Goal: Task Accomplishment & Management: Use online tool/utility

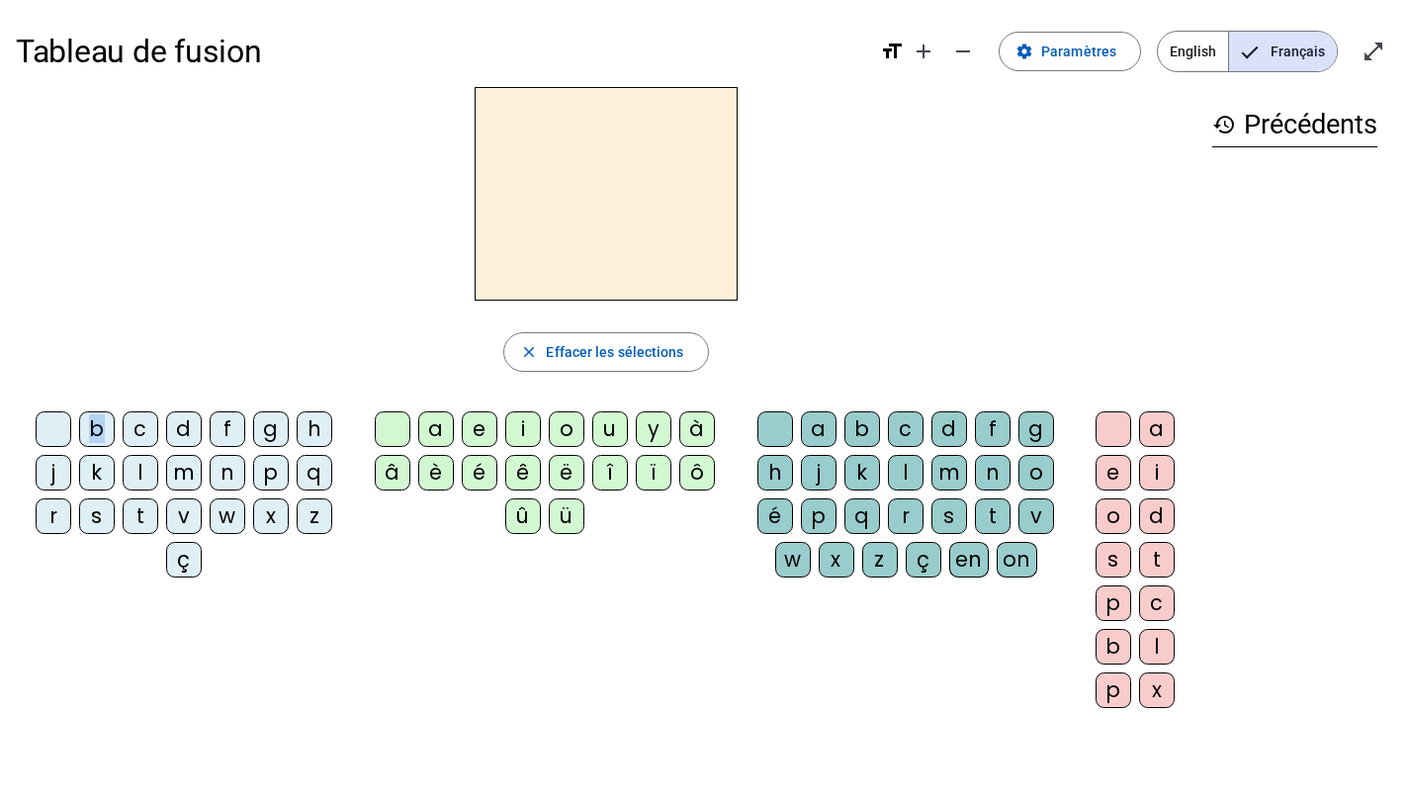
drag, startPoint x: 103, startPoint y: 435, endPoint x: 555, endPoint y: 145, distance: 536.9
click at [555, 145] on div "close [PERSON_NAME] les sélections b c d f g h j k l m n p q r s t v w x z ç a …" at bounding box center [606, 405] width 1181 height 637
click at [94, 433] on div "b" at bounding box center [97, 429] width 36 height 36
click at [437, 426] on div "a" at bounding box center [436, 429] width 36 height 36
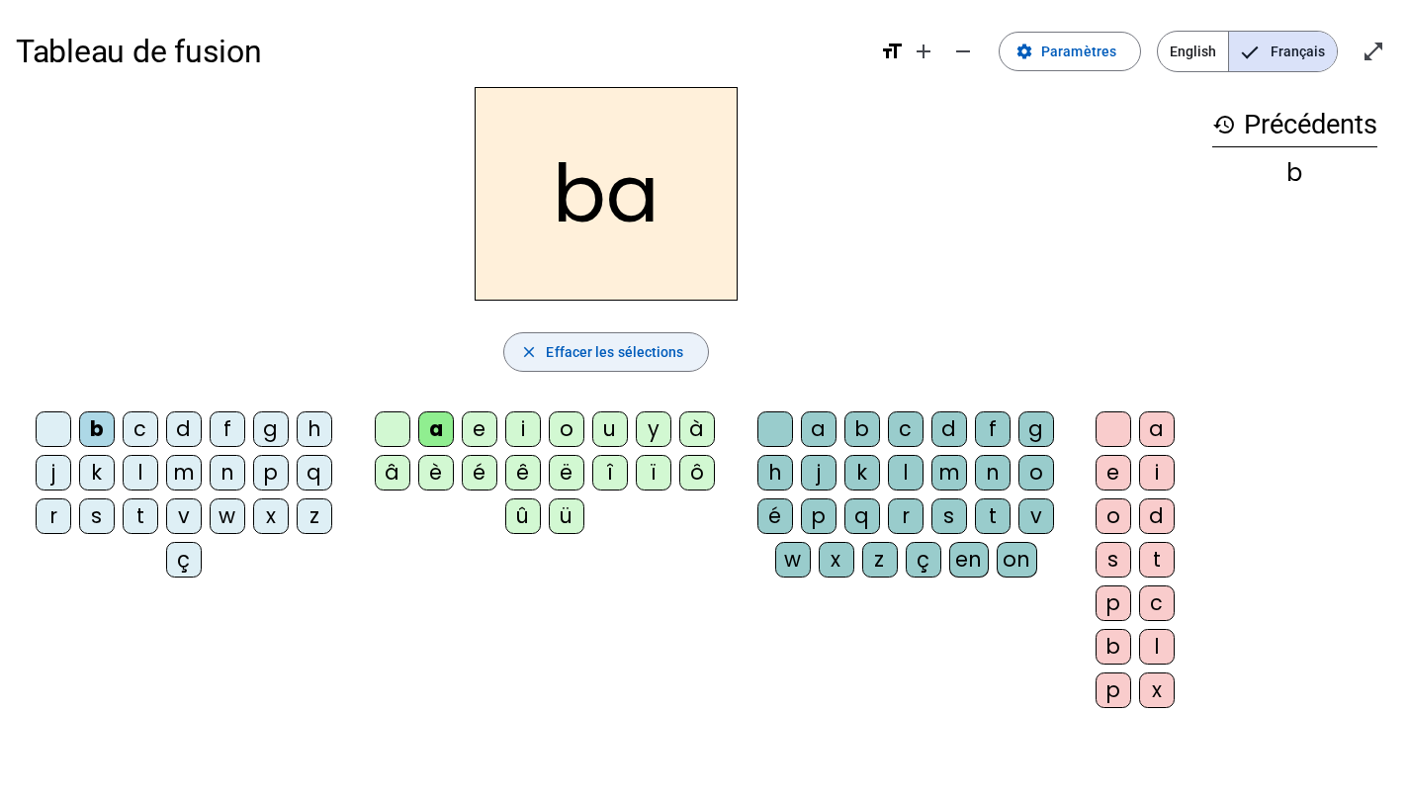
click at [588, 347] on span "Effacer les sélections" at bounding box center [614, 352] width 137 height 24
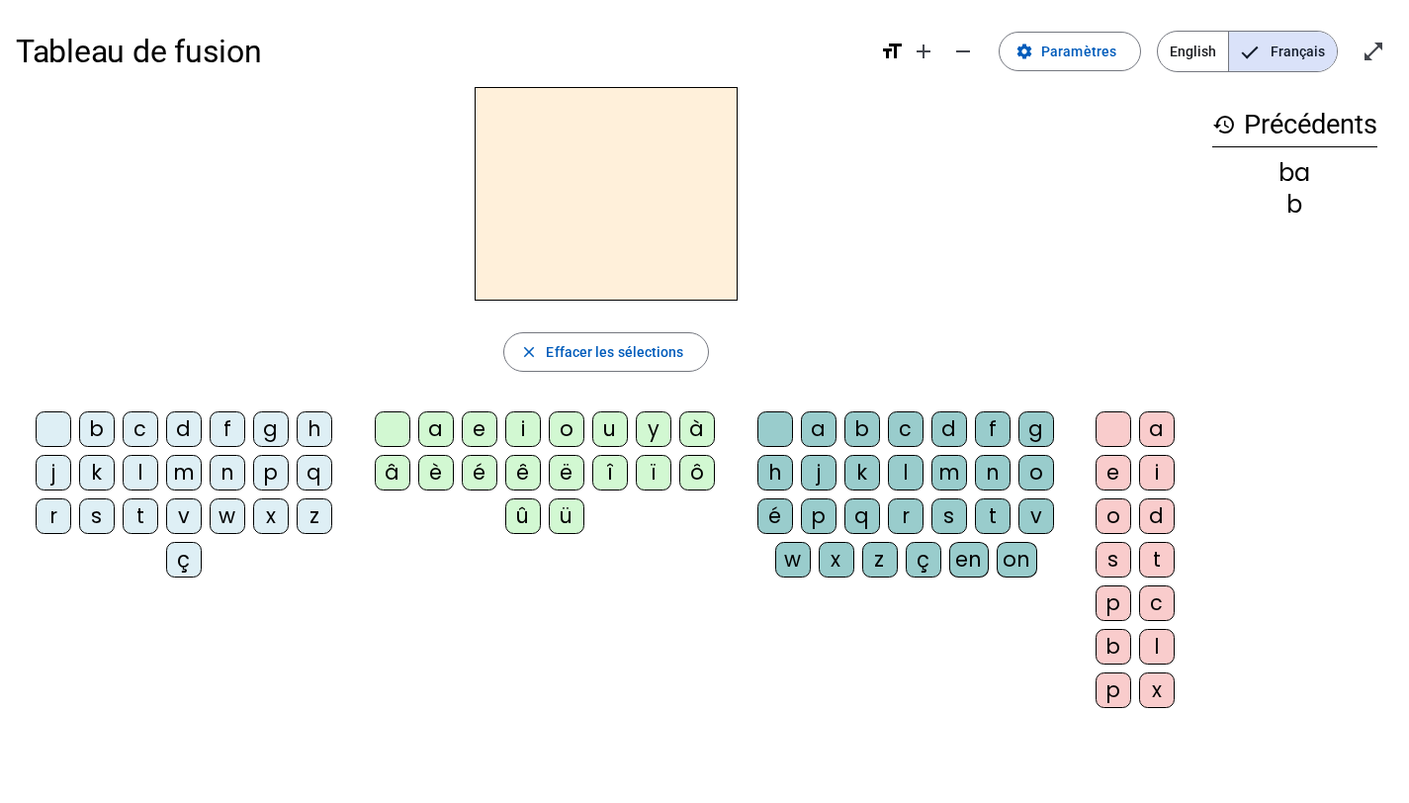
click at [190, 425] on div "d" at bounding box center [184, 429] width 36 height 36
click at [431, 433] on div "a" at bounding box center [436, 429] width 36 height 36
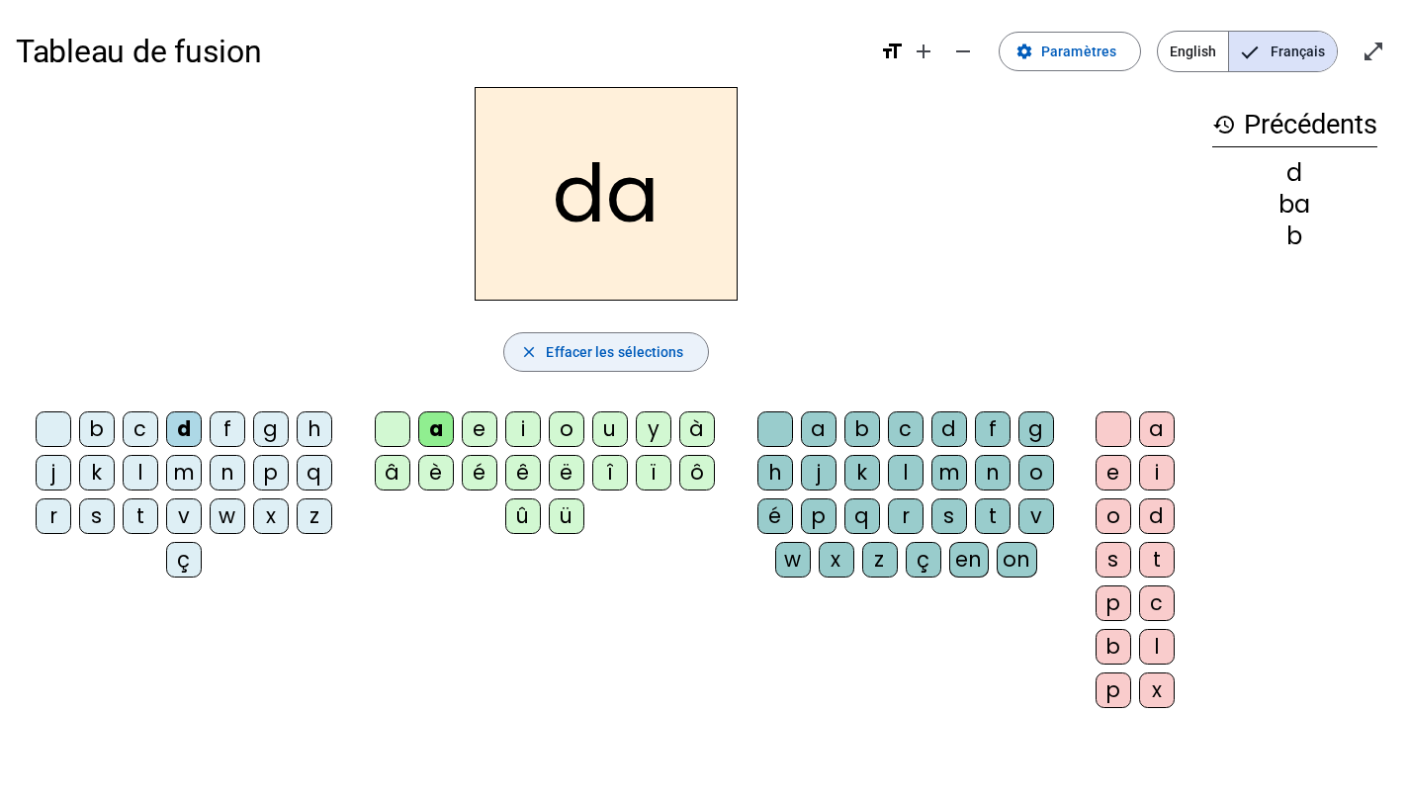
click at [582, 355] on span "Effacer les sélections" at bounding box center [614, 352] width 137 height 24
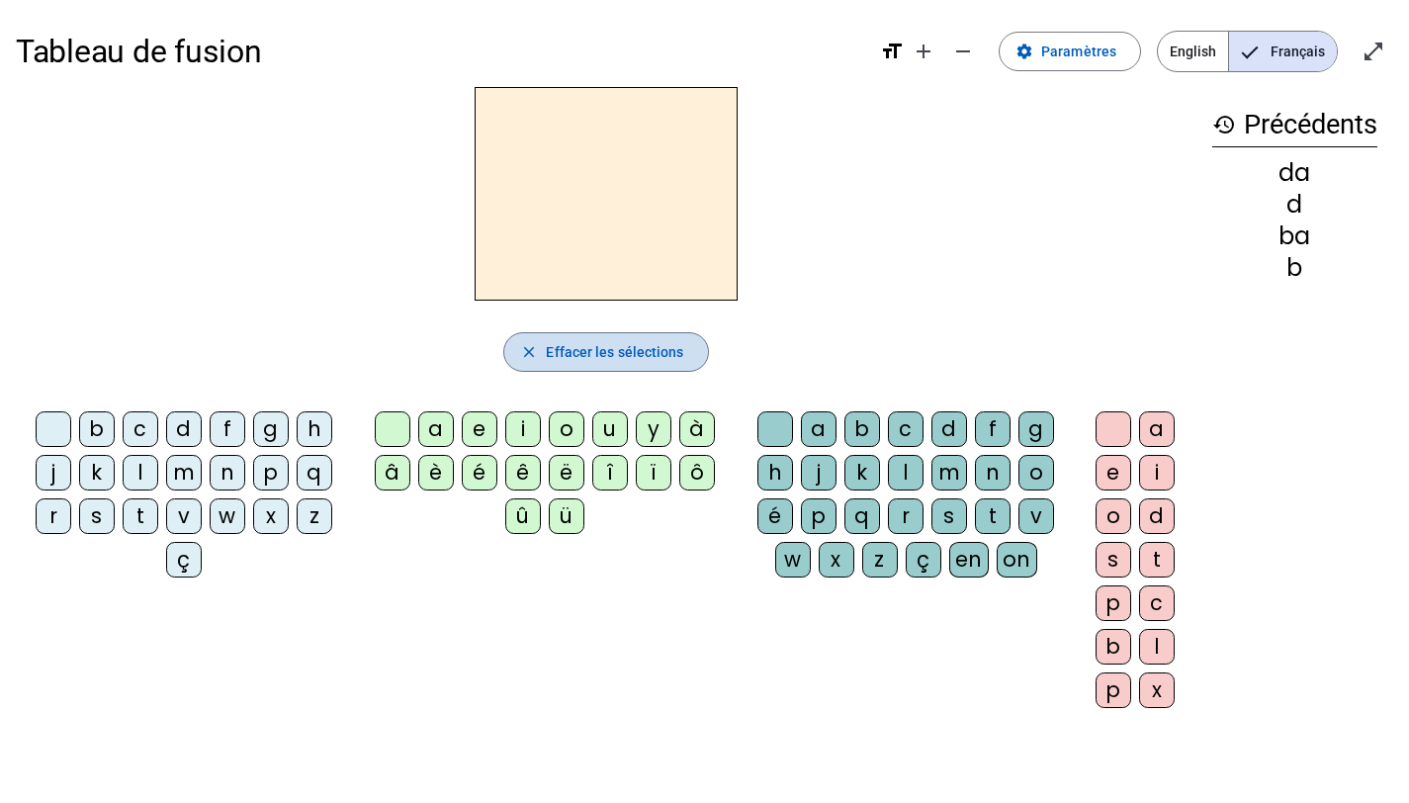
click at [575, 352] on span "Effacer les sélections" at bounding box center [614, 352] width 137 height 24
click at [1226, 125] on mat-icon "history" at bounding box center [1225, 125] width 24 height 24
click at [893, 45] on mat-icon "format_size" at bounding box center [892, 52] width 24 height 24
click at [936, 50] on mat-icon "add" at bounding box center [924, 52] width 24 height 24
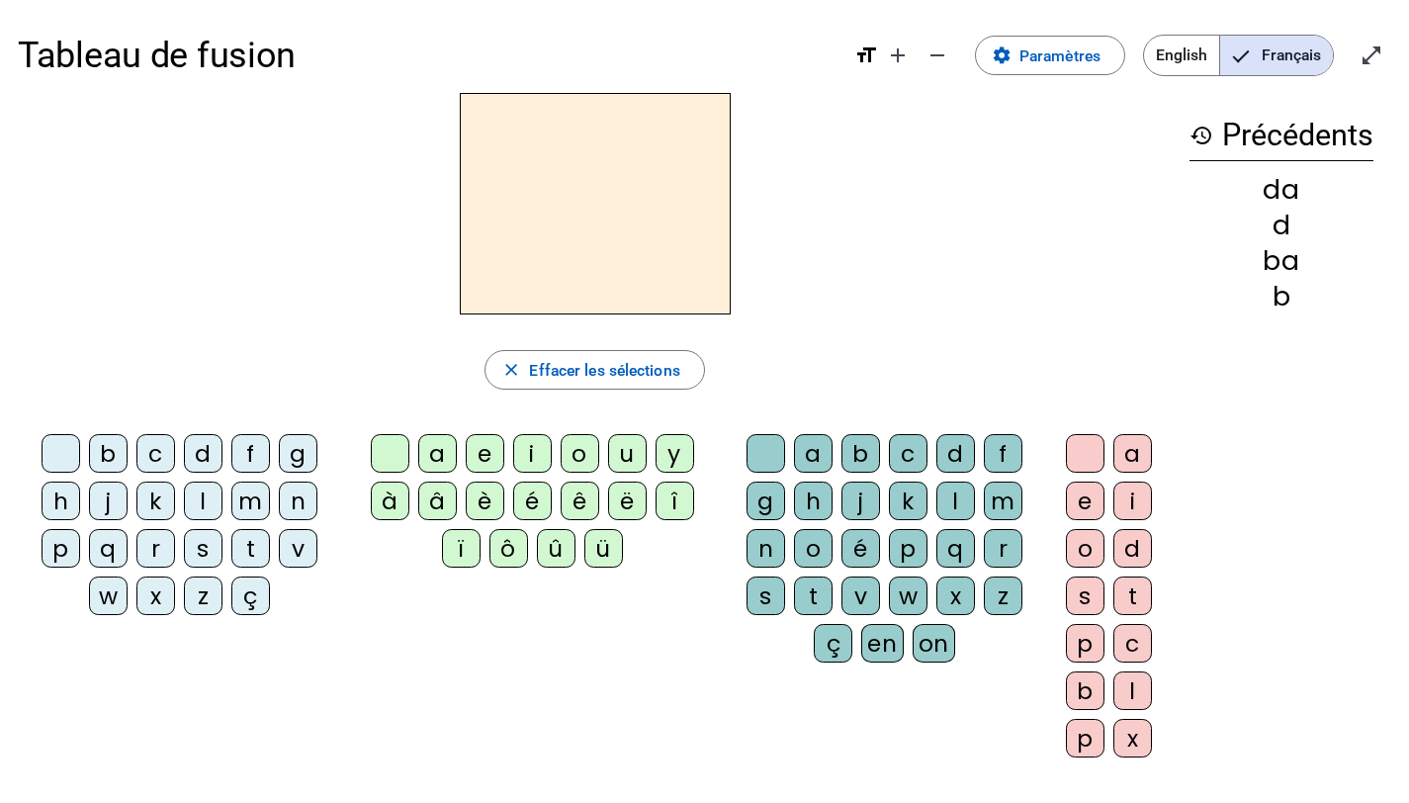
click at [255, 508] on div "m" at bounding box center [250, 501] width 39 height 39
click at [817, 561] on div "o" at bounding box center [813, 548] width 39 height 39
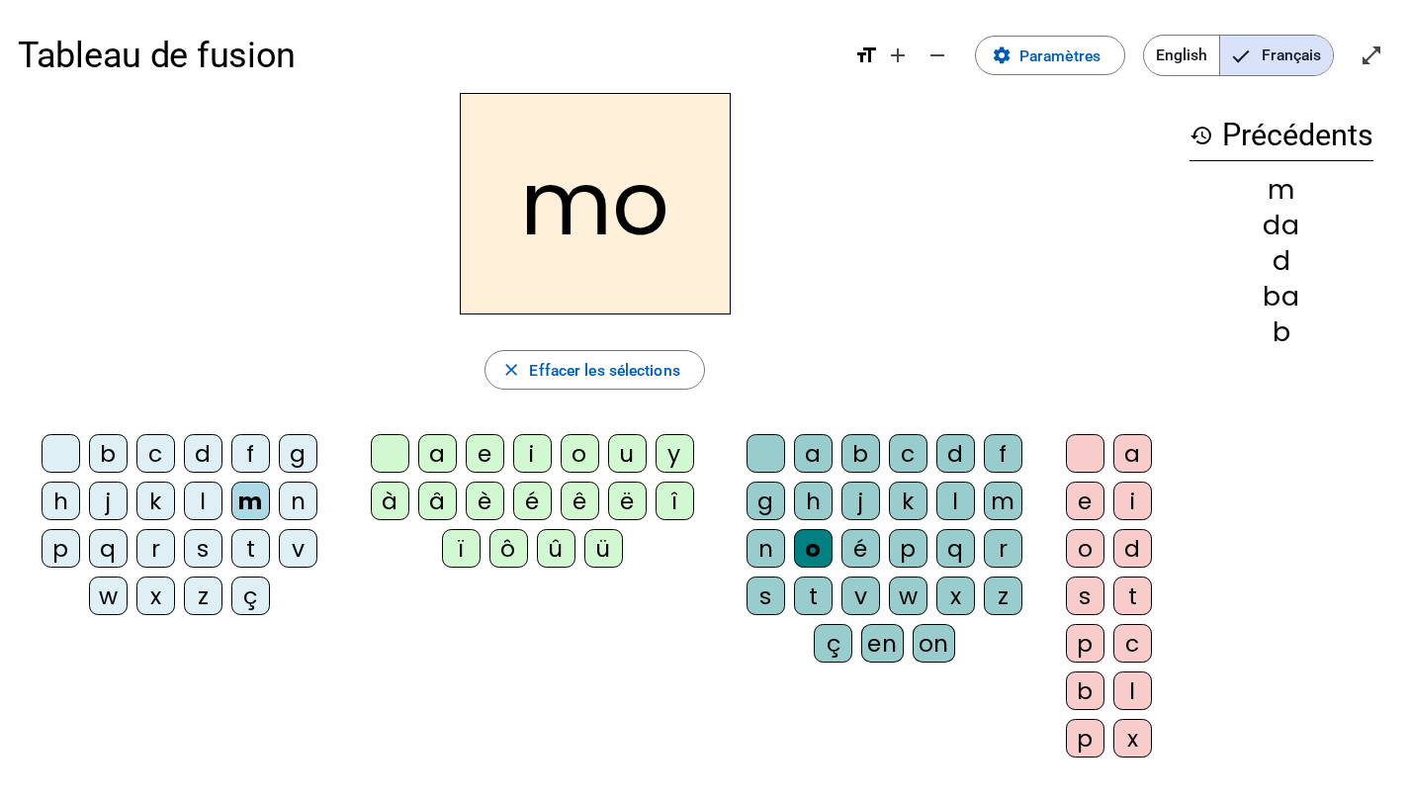
click at [1125, 597] on div "t" at bounding box center [1133, 596] width 39 height 39
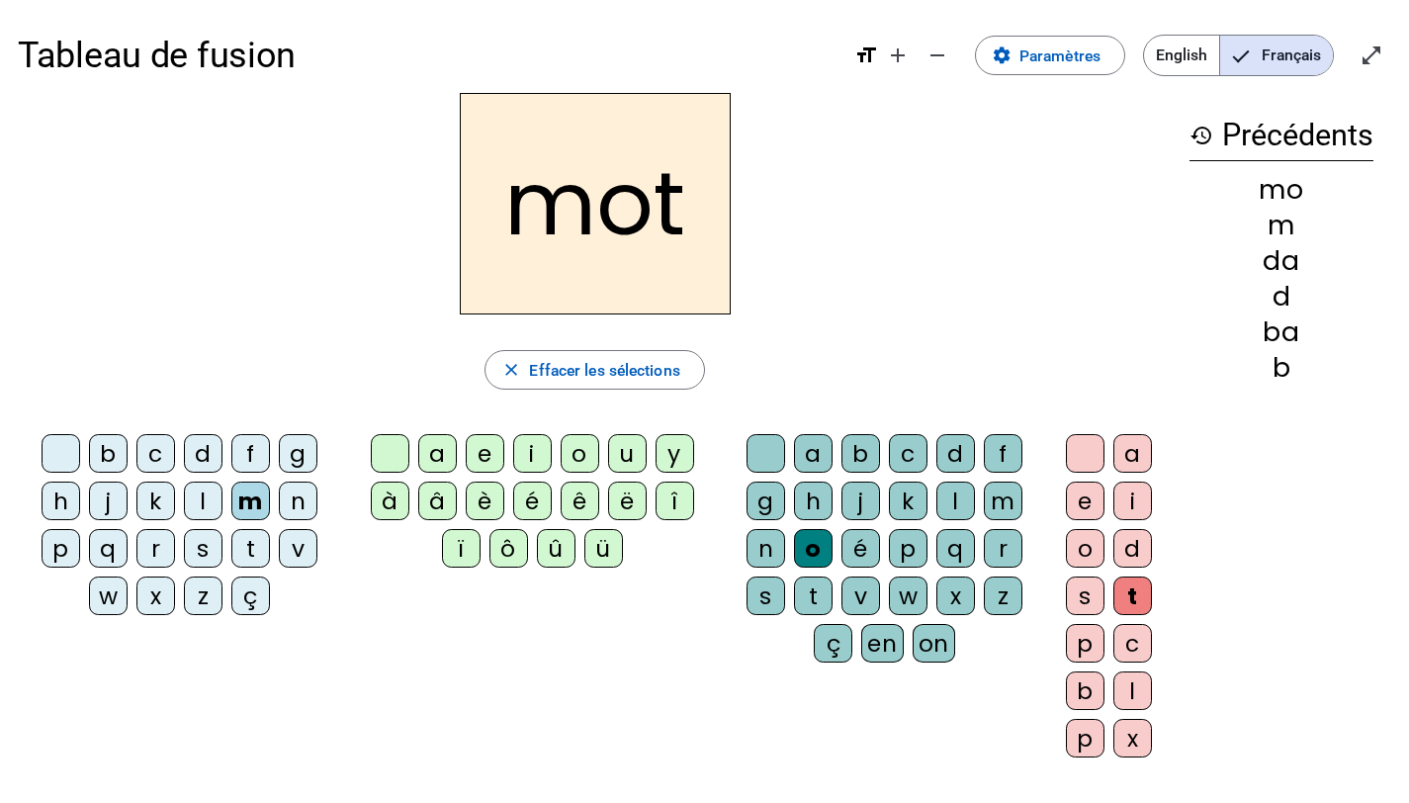
click at [1082, 640] on div "p" at bounding box center [1085, 643] width 39 height 39
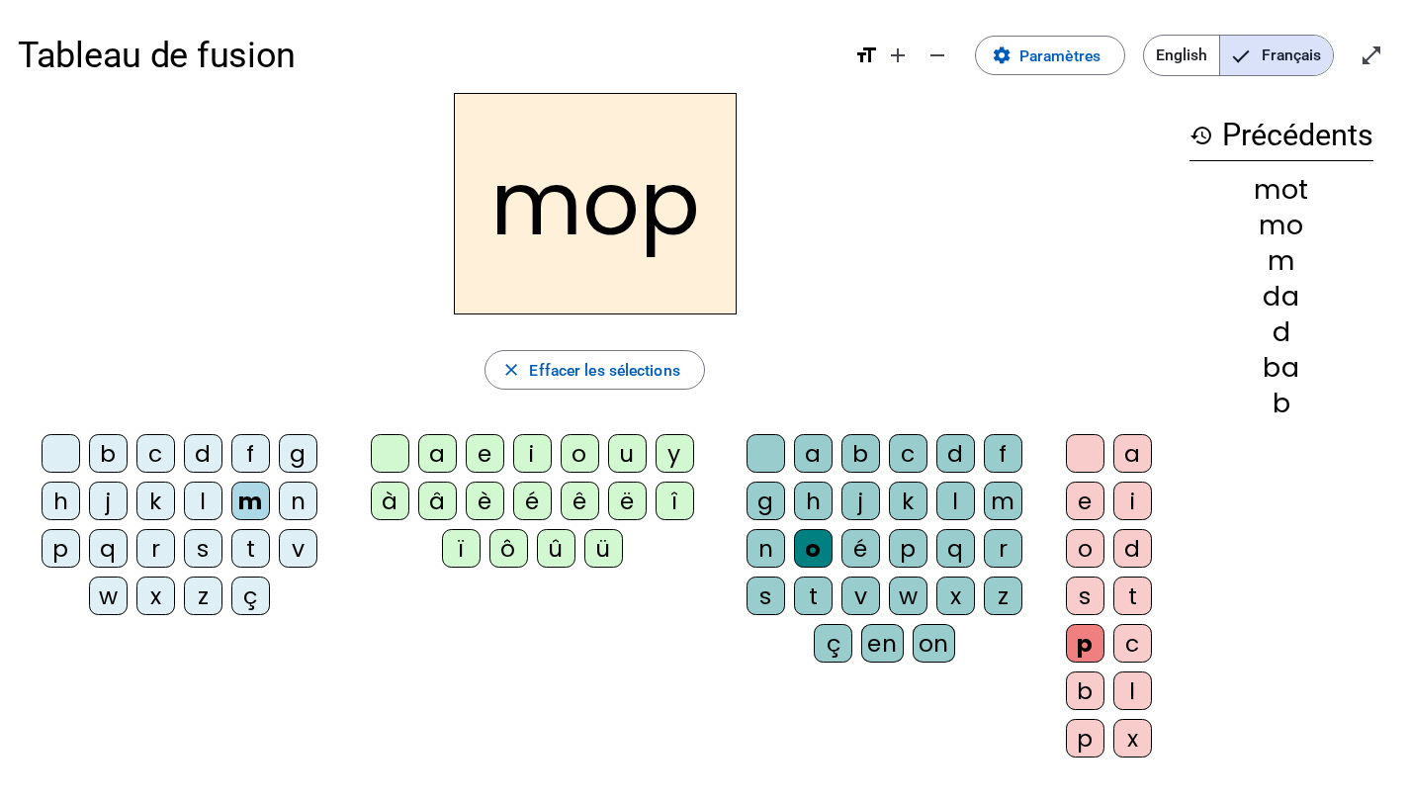
click at [1082, 640] on div "p" at bounding box center [1085, 643] width 39 height 39
click at [440, 451] on div "a" at bounding box center [437, 453] width 39 height 39
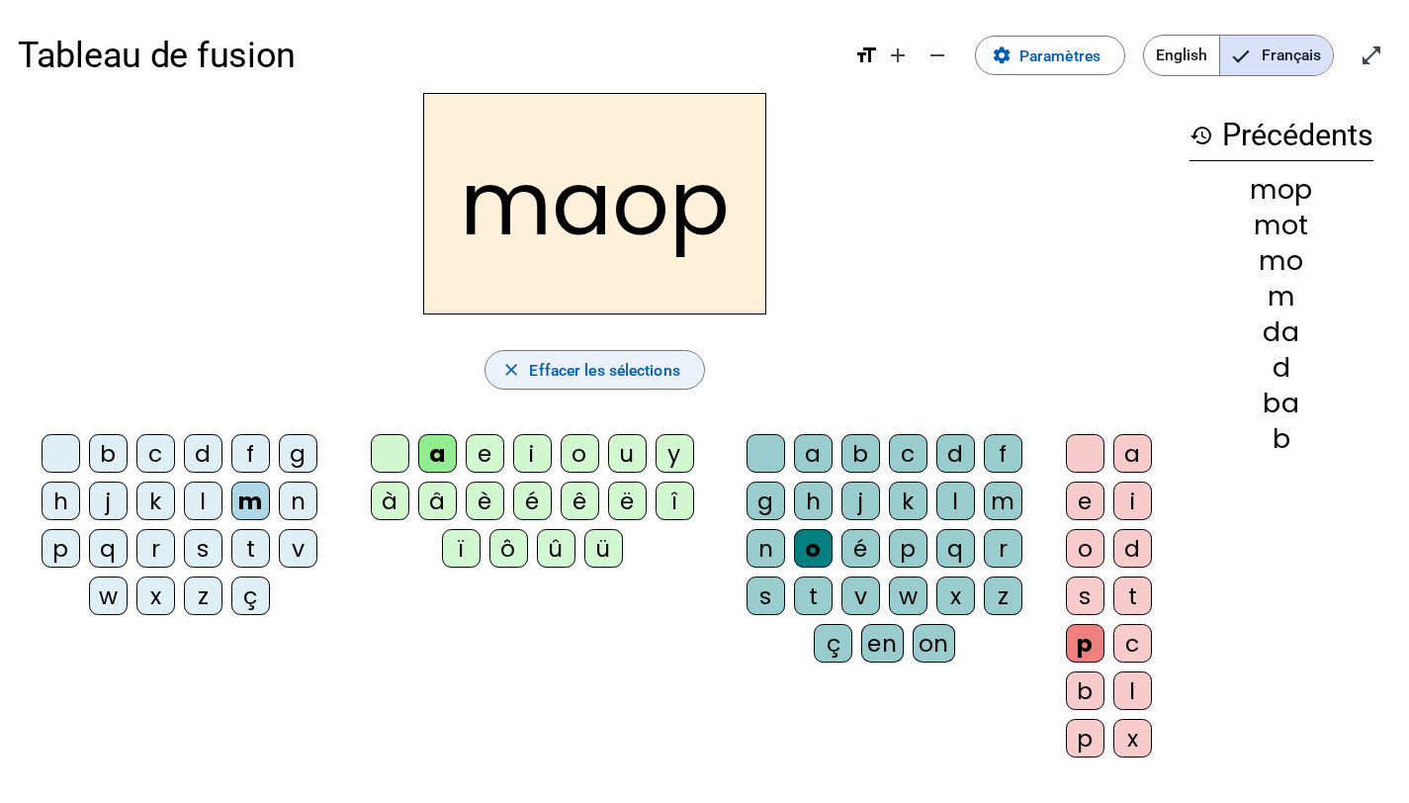
click at [538, 371] on span "Effacer les sélections" at bounding box center [604, 370] width 150 height 27
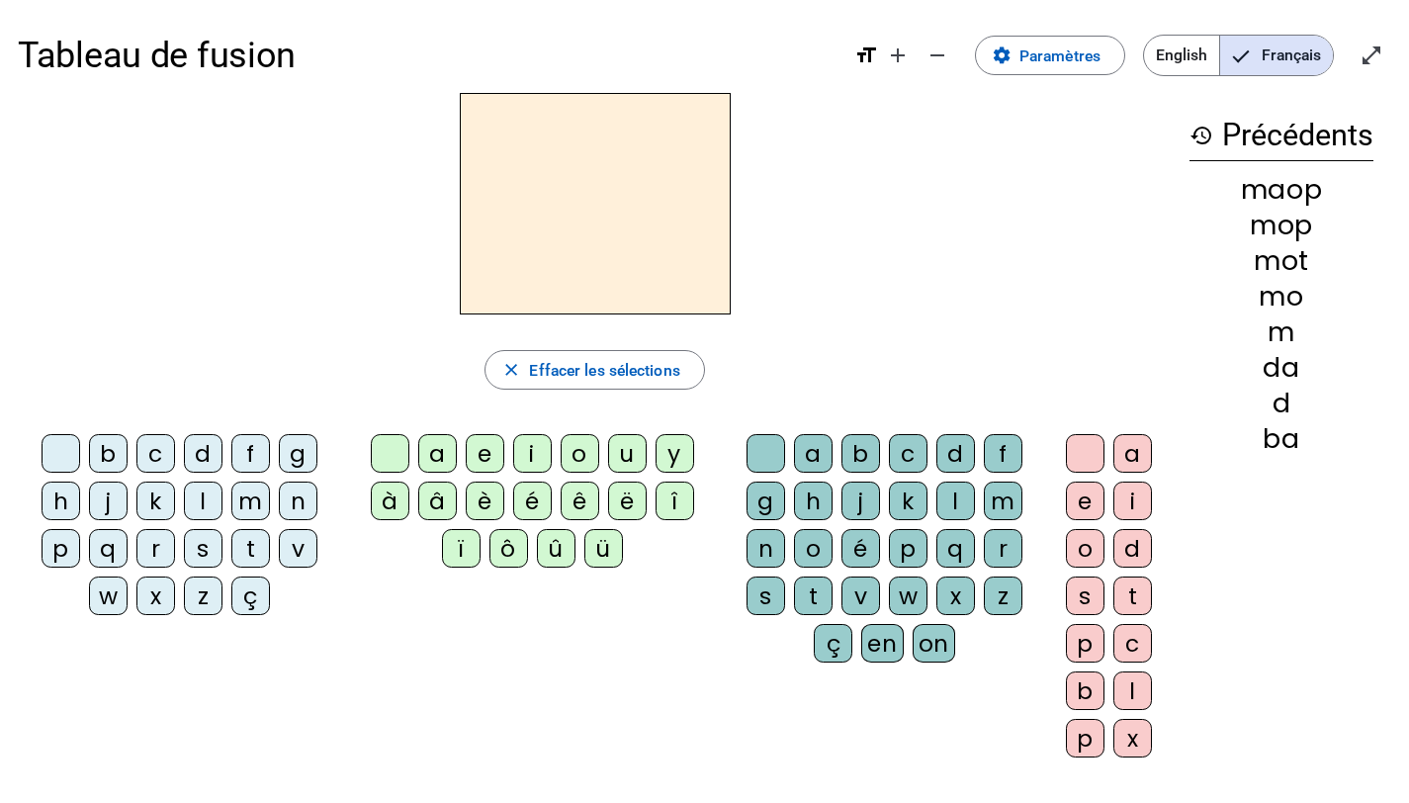
click at [1198, 134] on mat-icon "history" at bounding box center [1202, 136] width 24 height 24
click at [1198, 133] on mat-icon "history" at bounding box center [1202, 136] width 24 height 24
click at [1290, 197] on div "maop" at bounding box center [1282, 189] width 184 height 27
click at [992, 58] on mat-icon "settings" at bounding box center [1002, 55] width 20 height 20
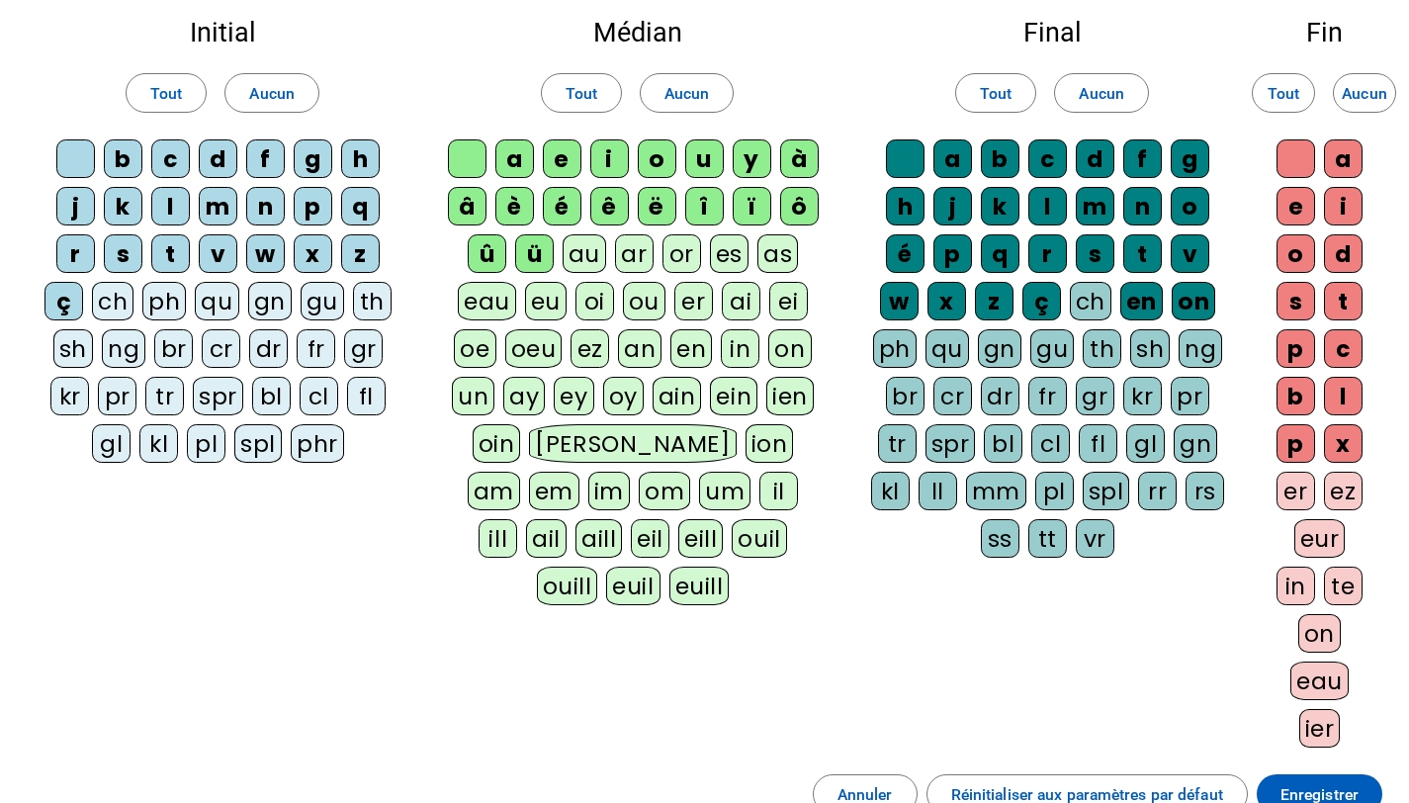
scroll to position [111, 0]
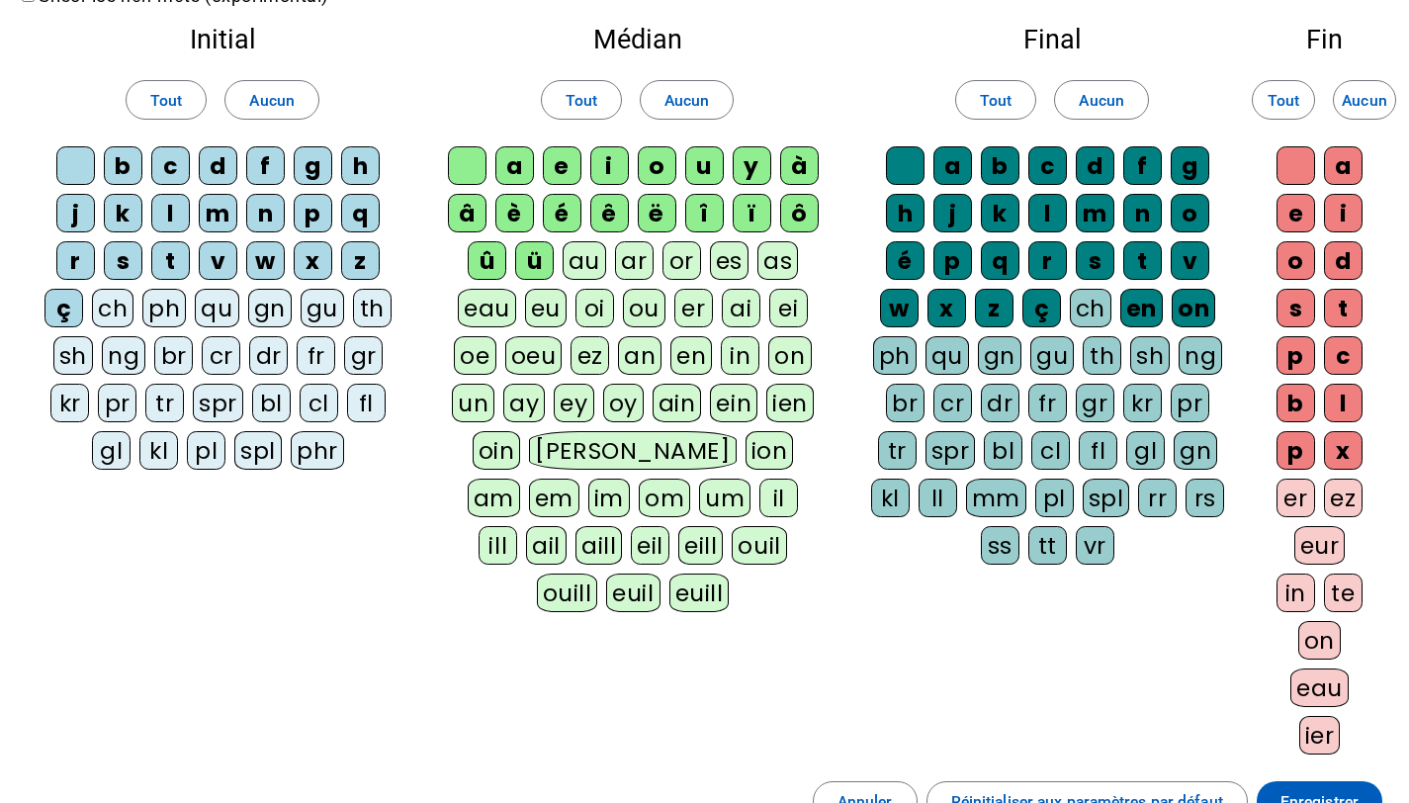
click at [634, 307] on div "ou" at bounding box center [644, 308] width 43 height 39
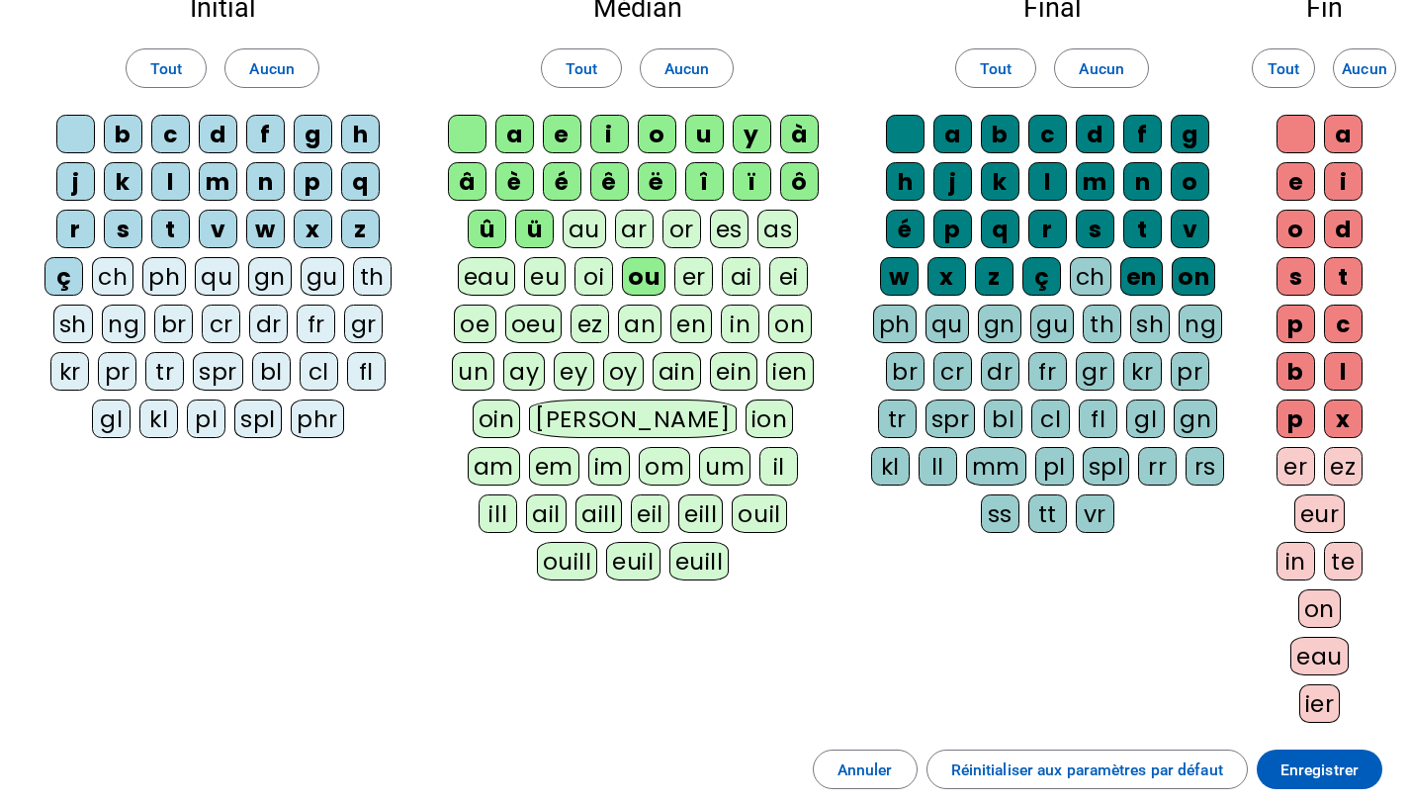
scroll to position [161, 0]
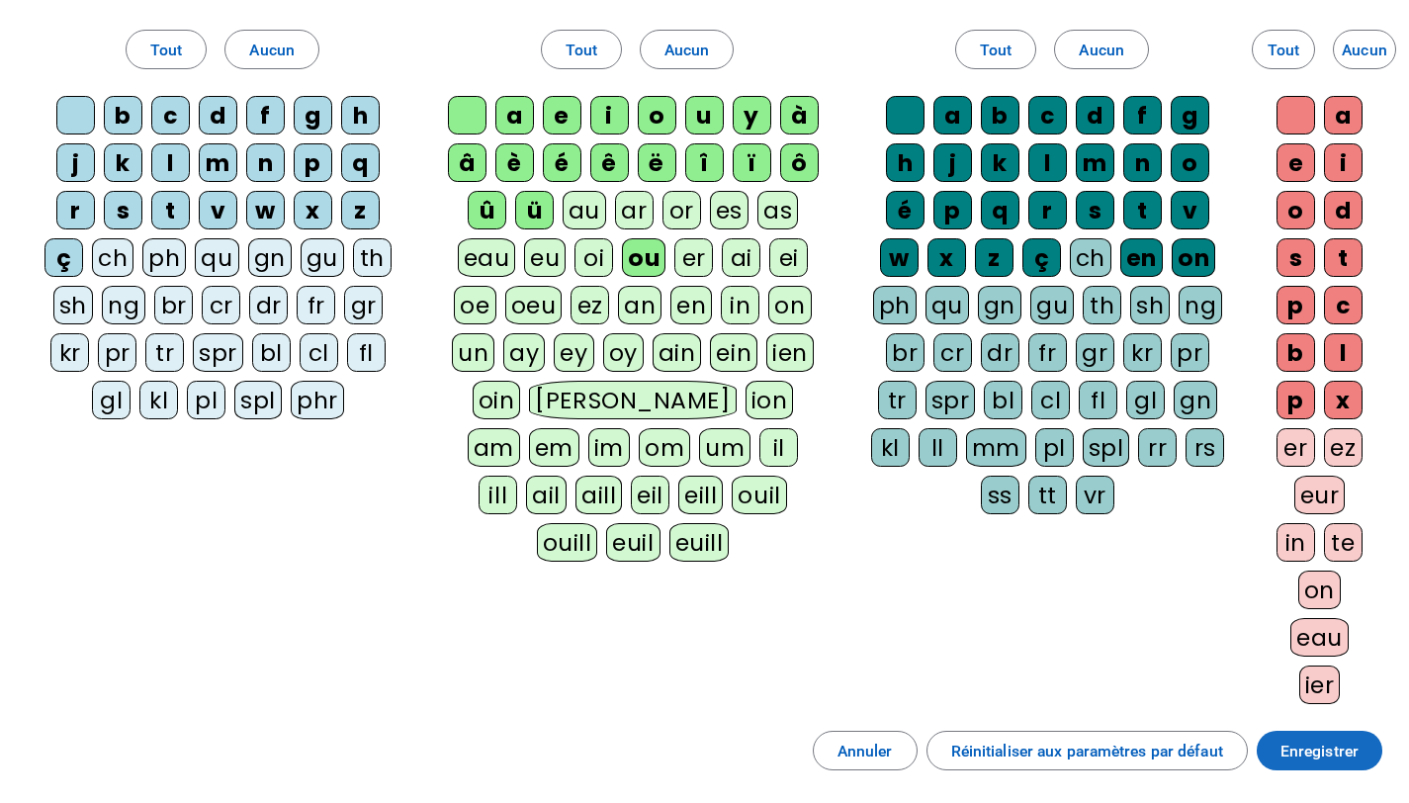
click at [1273, 754] on span at bounding box center [1320, 750] width 126 height 47
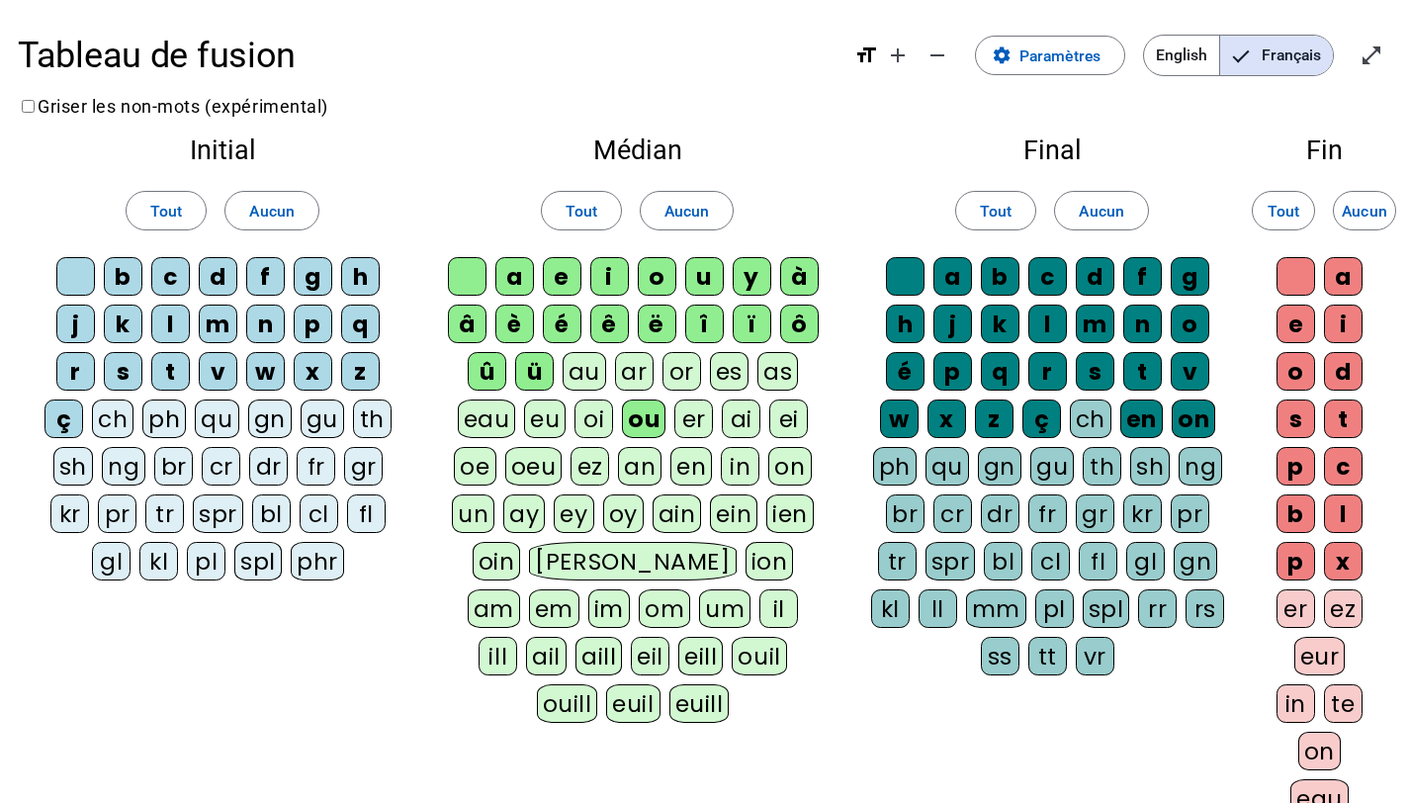
scroll to position [317, 0]
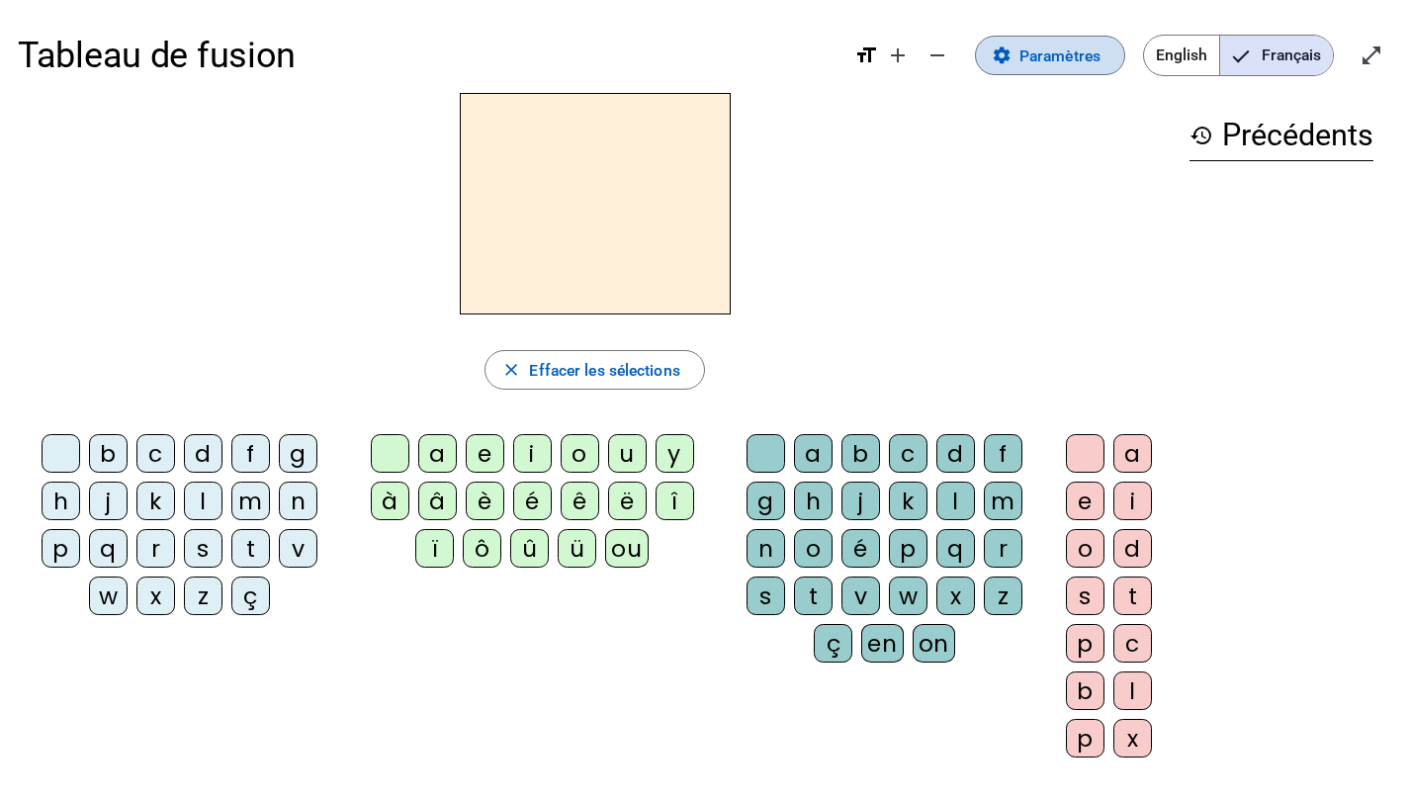
click at [992, 56] on mat-icon "settings" at bounding box center [1002, 55] width 20 height 20
click at [253, 542] on div "t" at bounding box center [250, 548] width 39 height 39
click at [440, 456] on div "a" at bounding box center [437, 453] width 39 height 39
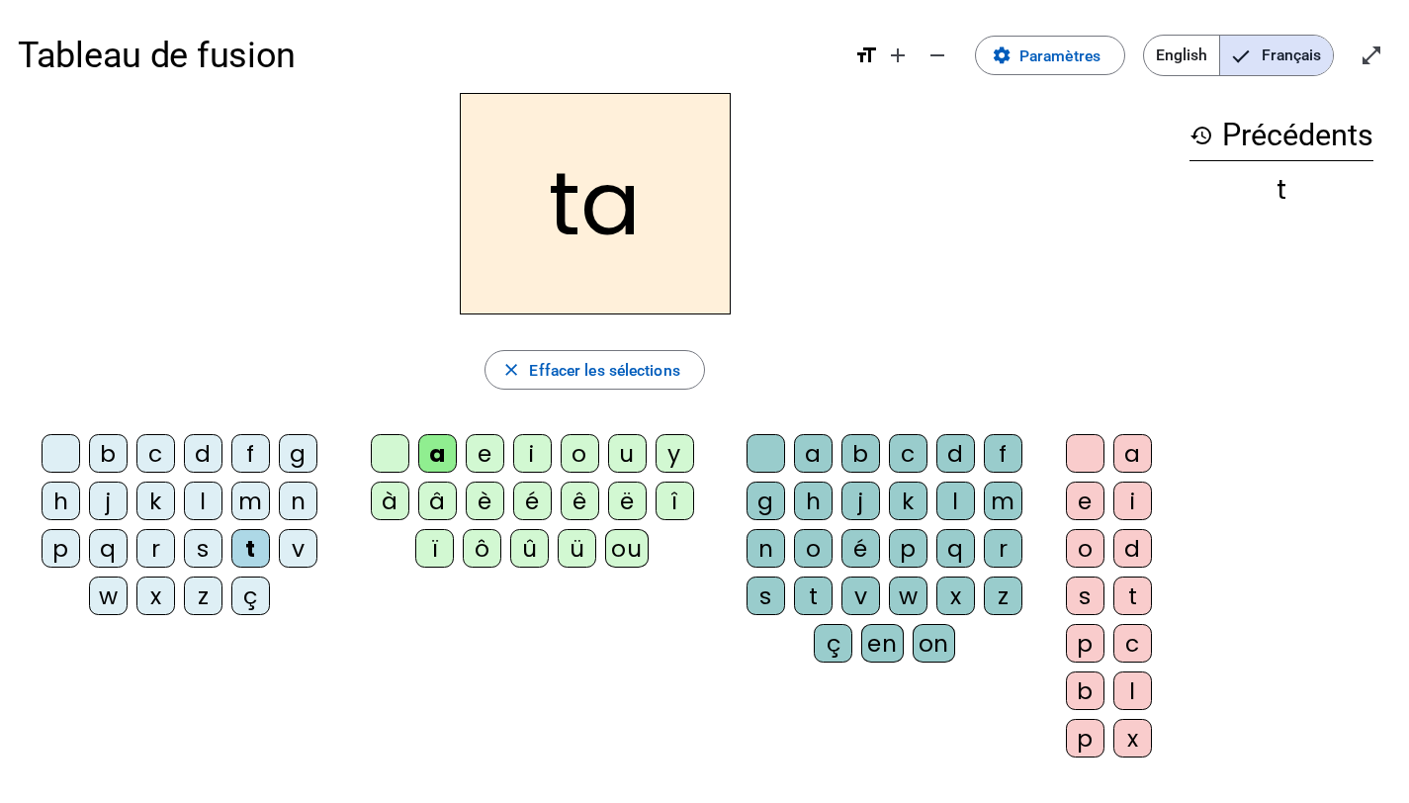
click at [907, 452] on div "c" at bounding box center [908, 453] width 39 height 39
click at [911, 434] on div "c" at bounding box center [908, 453] width 39 height 39
click at [900, 449] on div "c" at bounding box center [908, 453] width 39 height 39
click at [649, 210] on h2 "tac" at bounding box center [595, 204] width 271 height 222
click at [542, 205] on h2 "tac" at bounding box center [595, 204] width 271 height 222
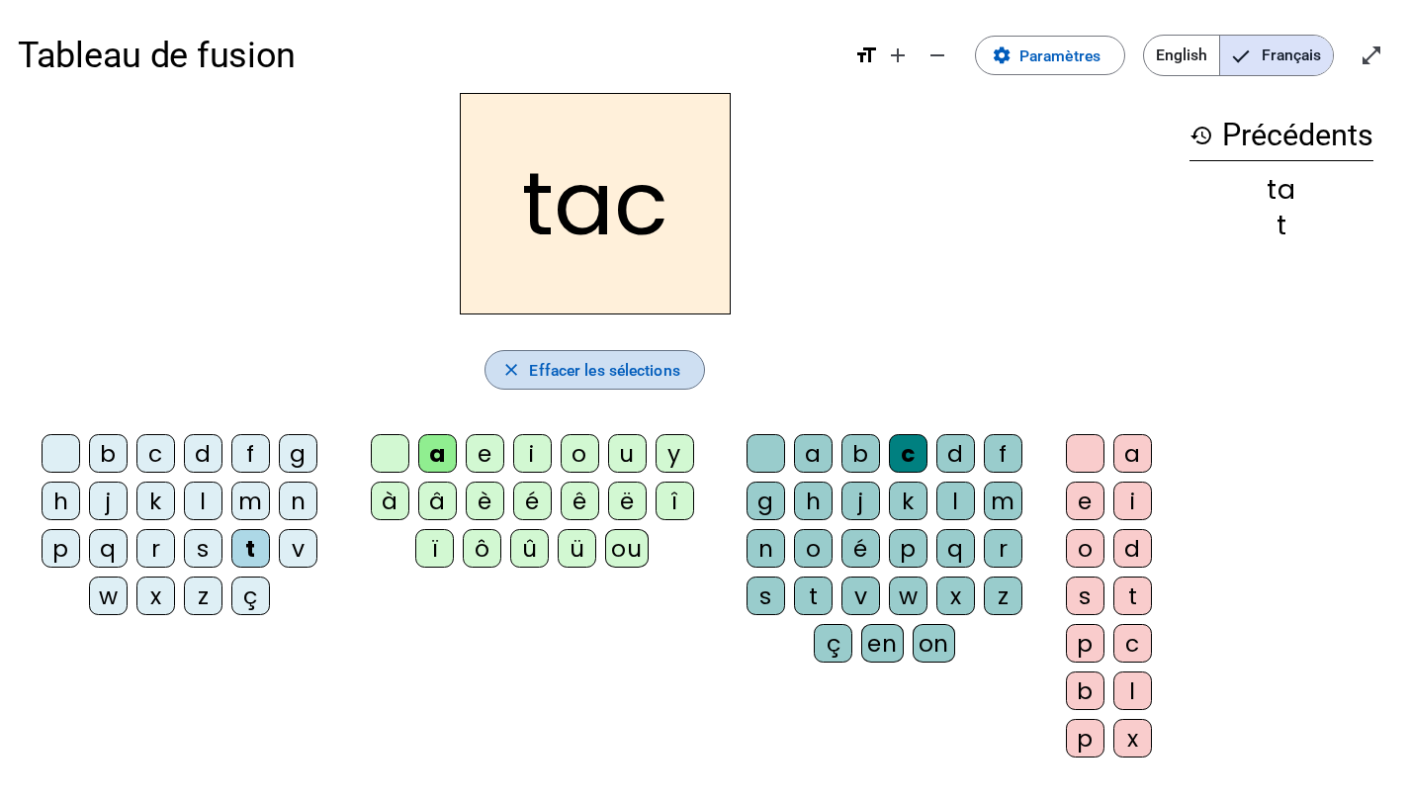
click at [600, 372] on span "Effacer les sélections" at bounding box center [604, 370] width 150 height 27
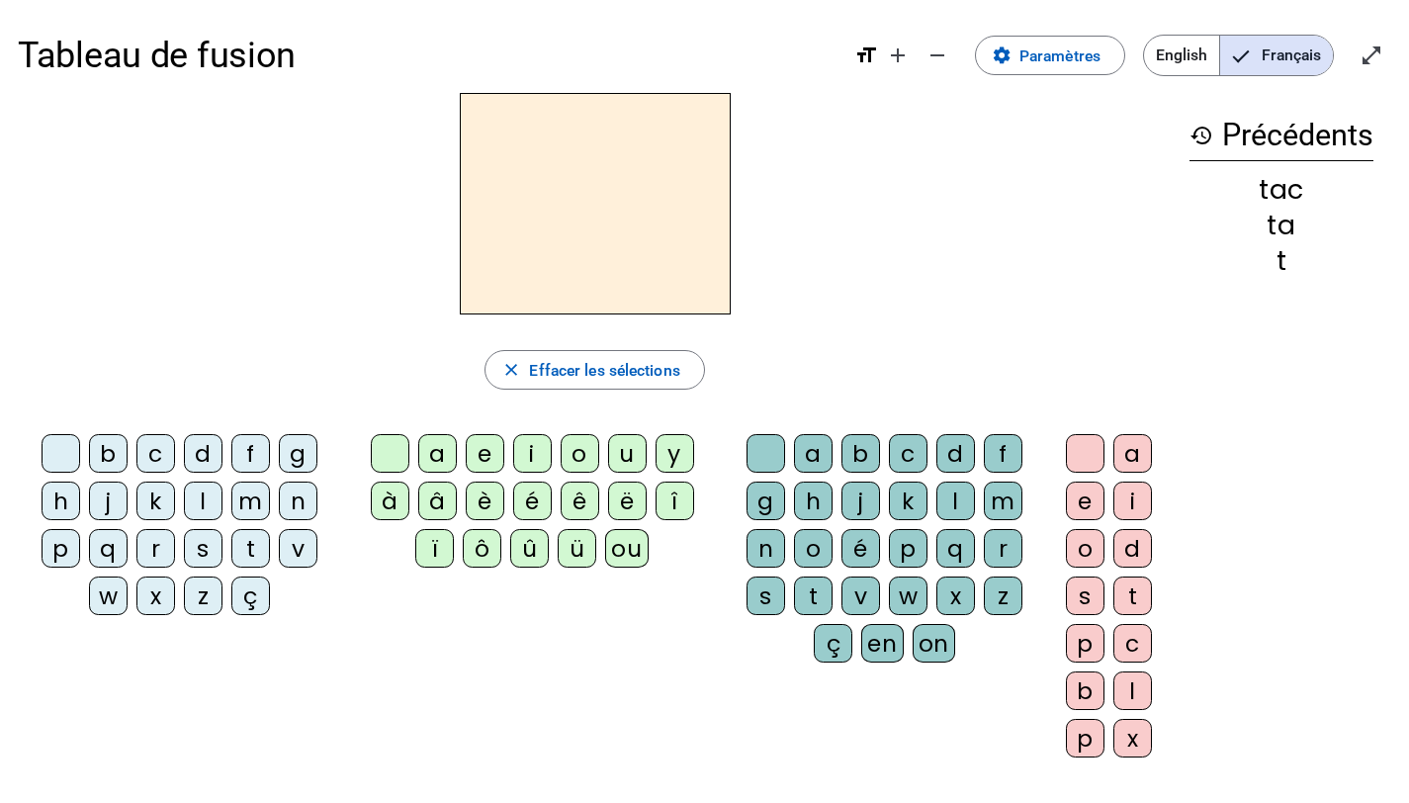
click at [205, 504] on div "l" at bounding box center [203, 501] width 39 height 39
click at [429, 445] on div "a" at bounding box center [437, 453] width 39 height 39
click at [159, 459] on div "c" at bounding box center [155, 453] width 39 height 39
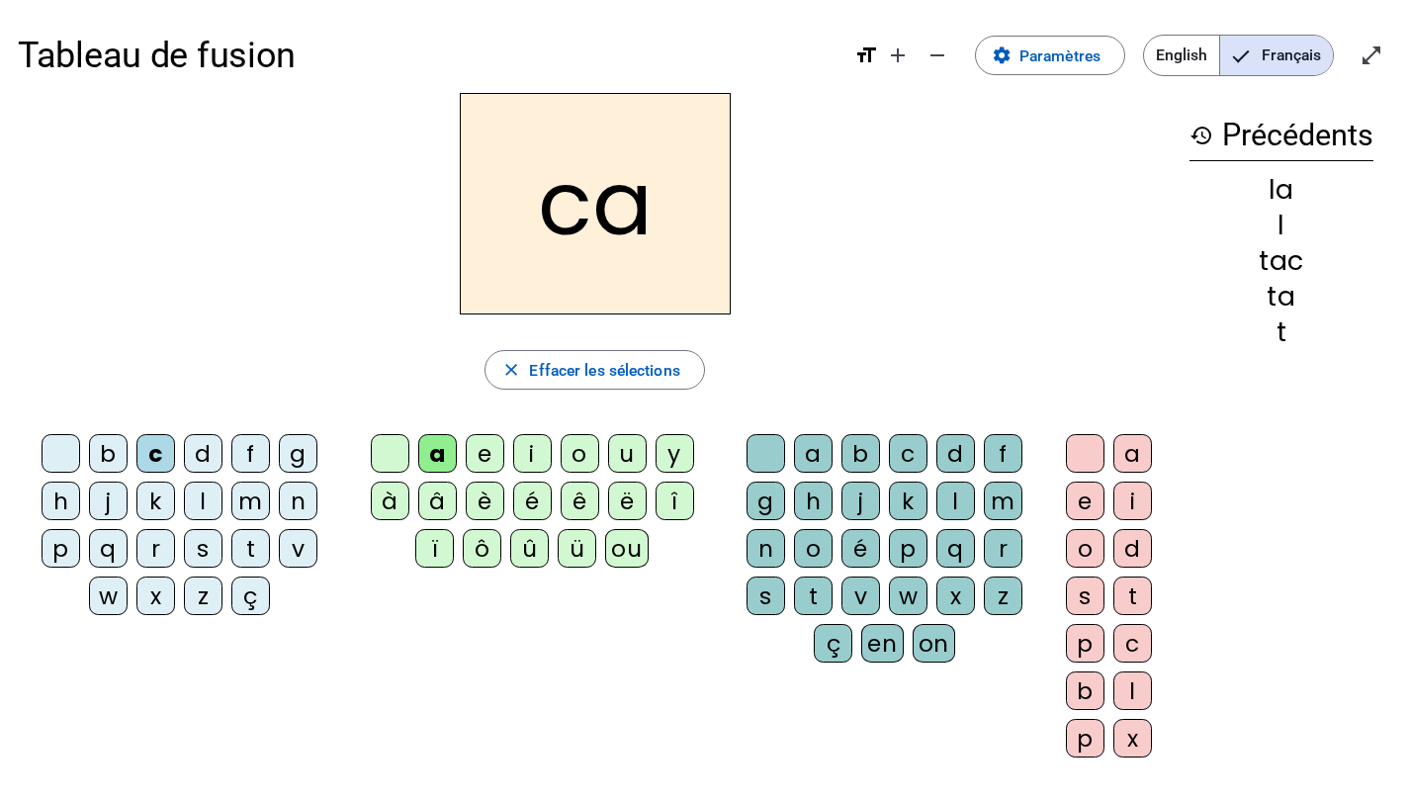
click at [158, 458] on div "c" at bounding box center [155, 453] width 39 height 39
click at [255, 500] on div "m" at bounding box center [250, 501] width 39 height 39
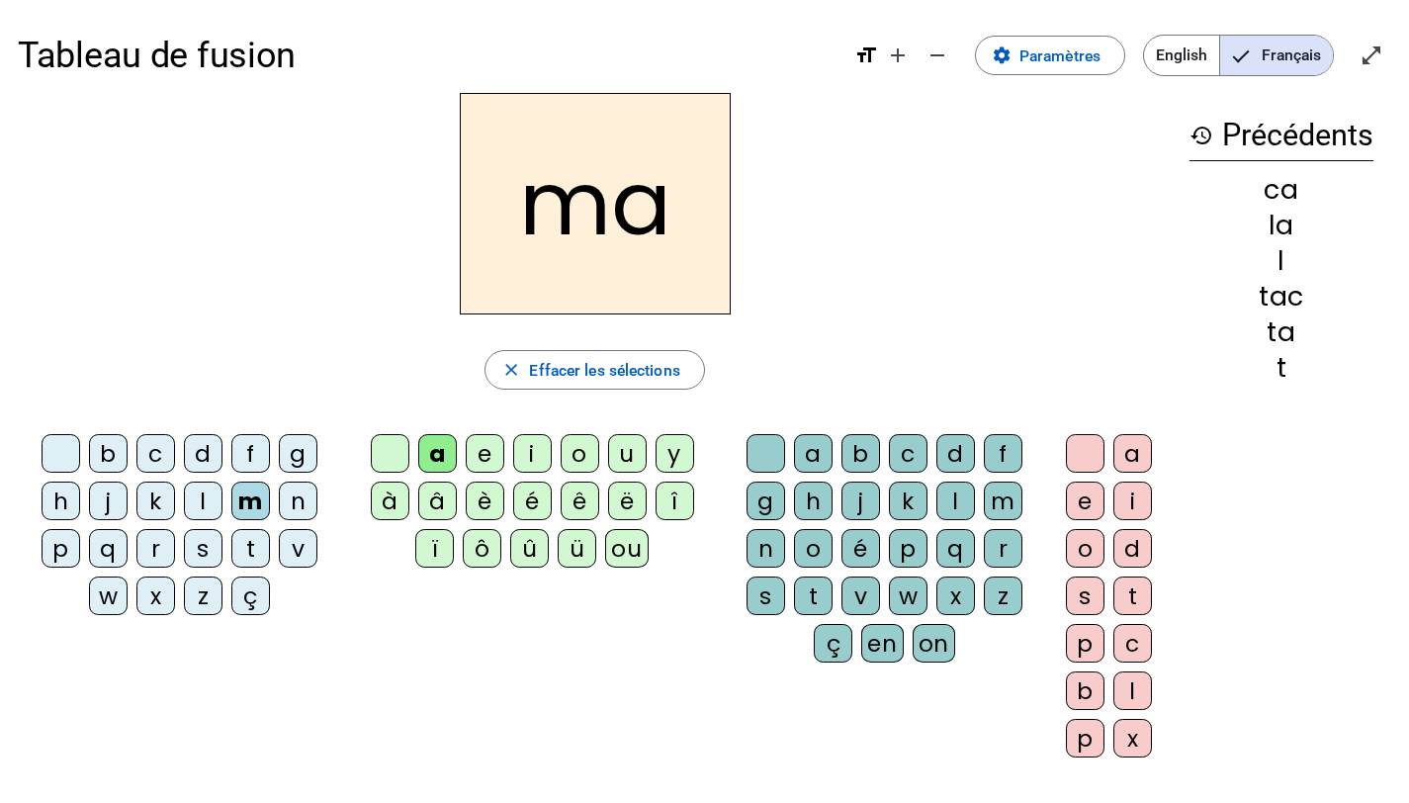
click at [254, 498] on div "m" at bounding box center [250, 501] width 39 height 39
click at [62, 447] on div at bounding box center [61, 453] width 39 height 39
